Goal: Browse casually

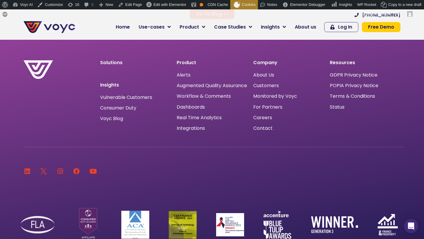
scroll to position [2145, 0]
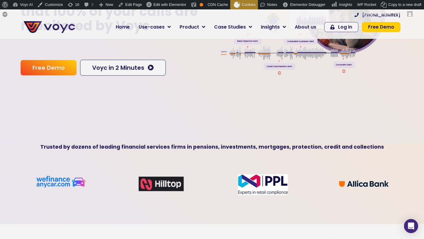
scroll to position [228, 0]
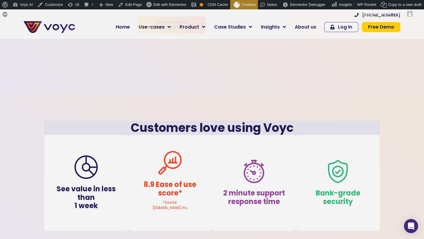
scroll to position [1210, 0]
